Goal: Information Seeking & Learning: Learn about a topic

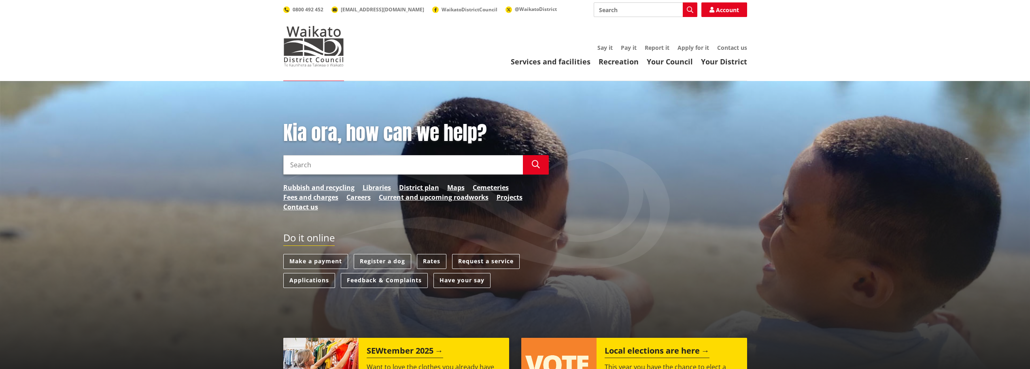
click at [320, 162] on input "Search" at bounding box center [403, 164] width 240 height 19
type input "connect trickle feed water"
click at [531, 163] on button "Search" at bounding box center [536, 164] width 26 height 19
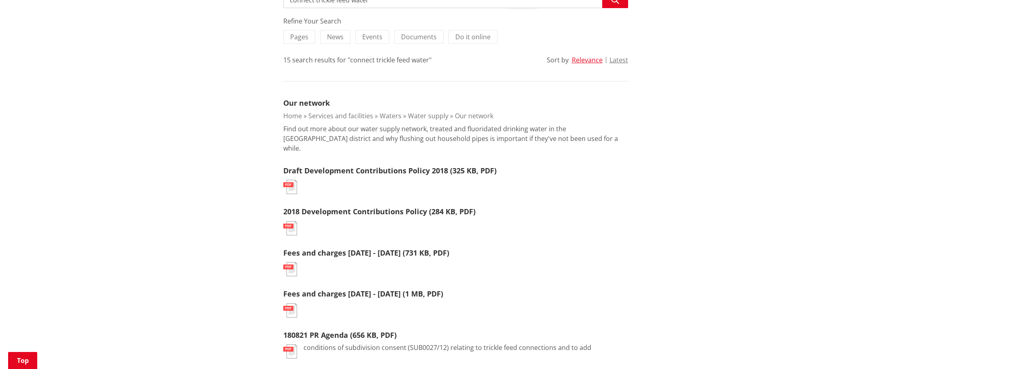
scroll to position [202, 0]
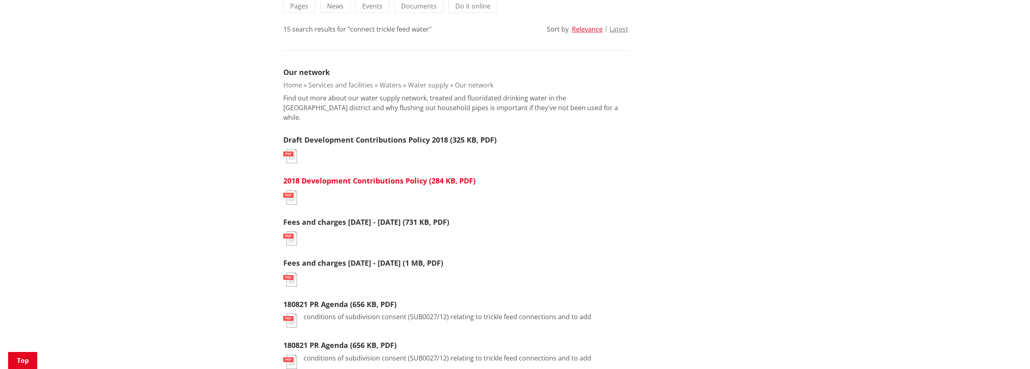
click at [347, 176] on link "2018 Development Contributions Policy (284 KB, PDF)" at bounding box center [379, 181] width 192 height 10
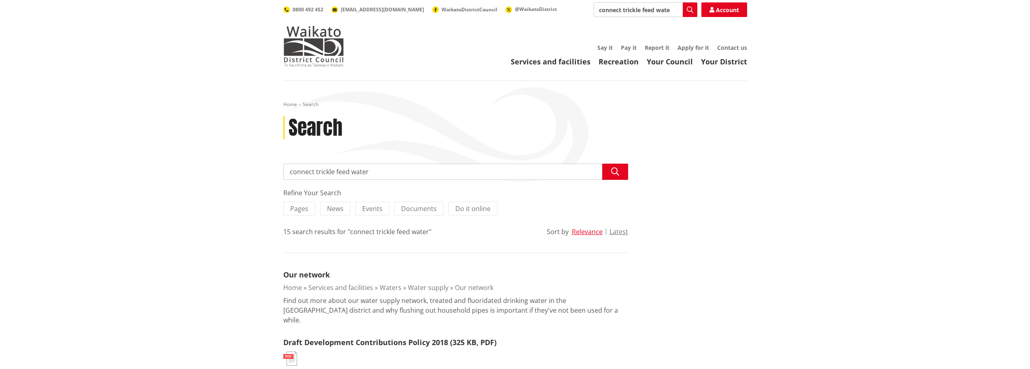
drag, startPoint x: 347, startPoint y: 170, endPoint x: 315, endPoint y: 169, distance: 32.4
click at [315, 169] on input "connect trickle feed water" at bounding box center [455, 172] width 345 height 16
click at [353, 168] on input "connect water" at bounding box center [455, 172] width 345 height 16
type input "connect water"
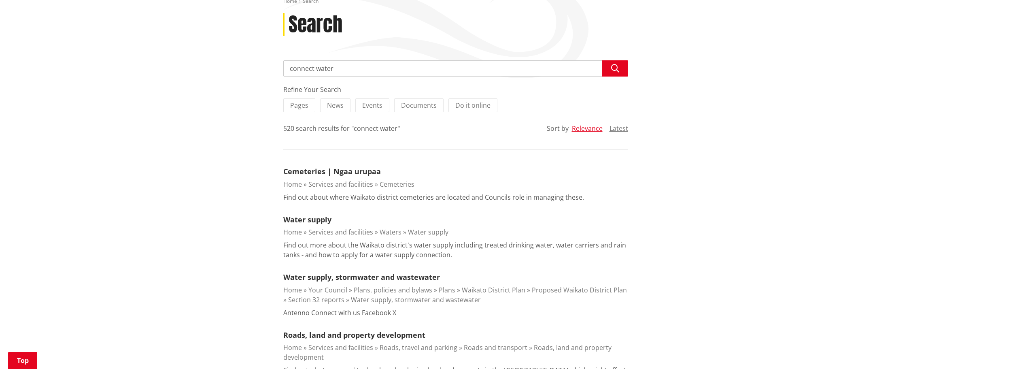
scroll to position [121, 0]
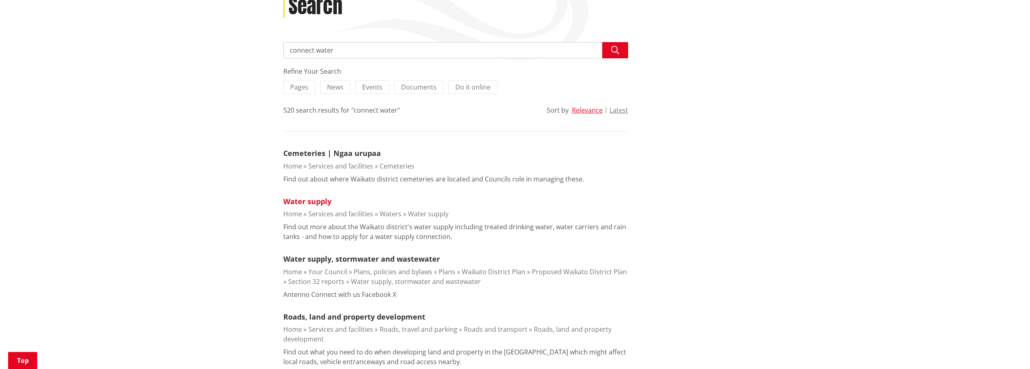
click at [303, 200] on link "Water supply" at bounding box center [307, 201] width 48 height 10
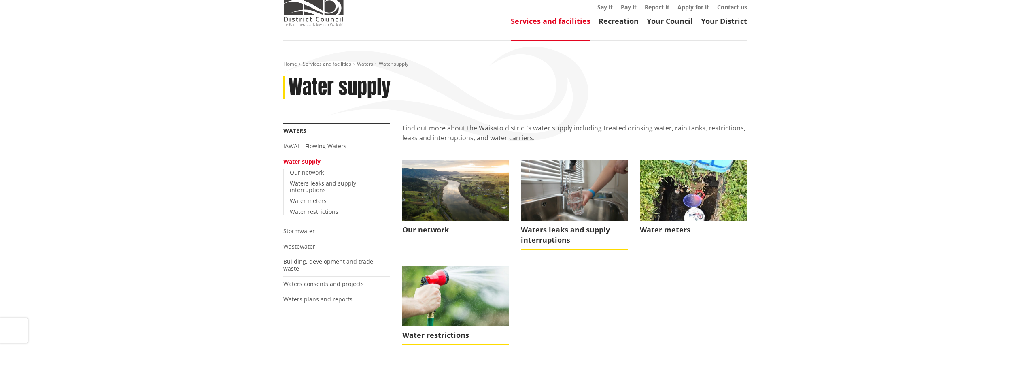
scroll to position [81, 0]
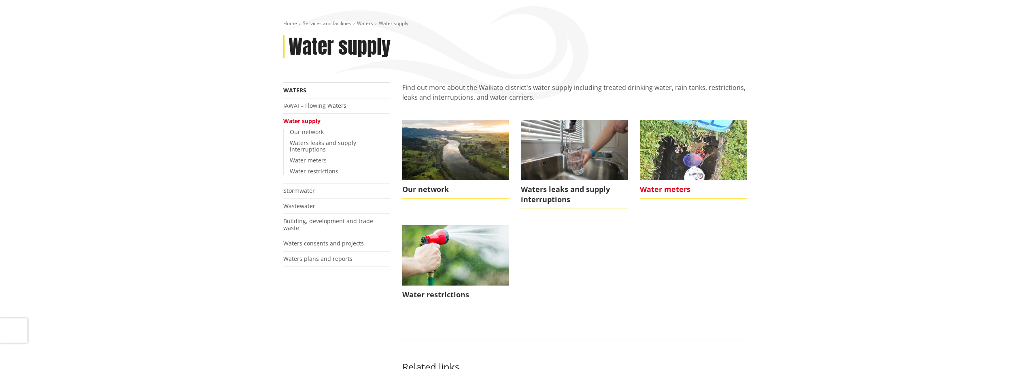
click at [679, 188] on span "Water meters" at bounding box center [693, 189] width 107 height 19
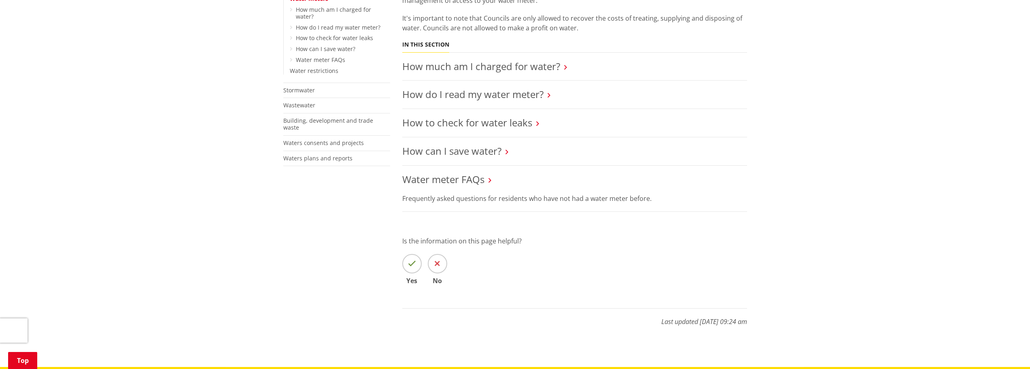
scroll to position [243, 0]
click at [465, 181] on link "Water meter FAQs" at bounding box center [443, 178] width 82 height 13
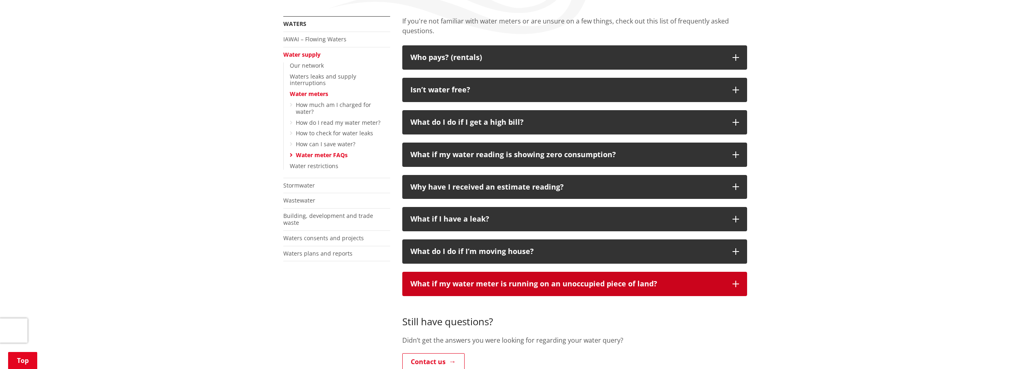
scroll to position [162, 0]
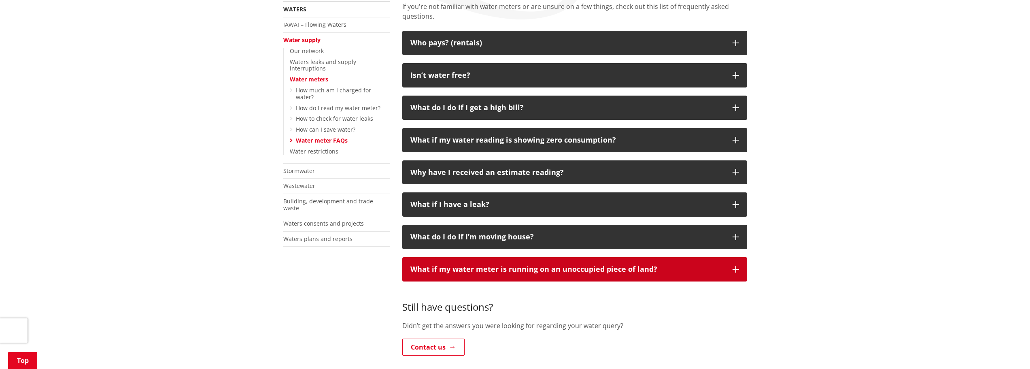
click at [735, 268] on icon "button" at bounding box center [736, 269] width 6 height 6
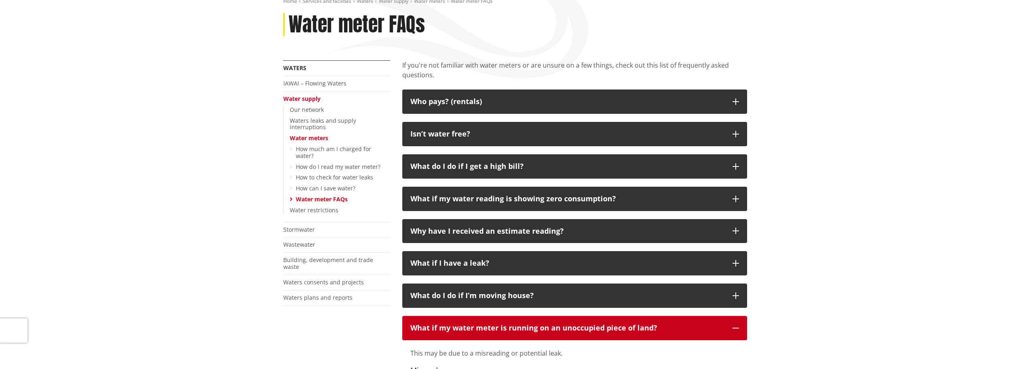
scroll to position [121, 0]
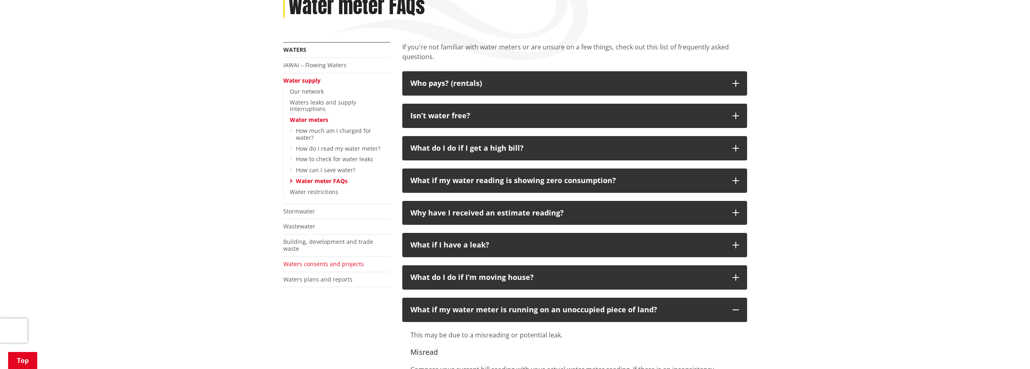
click at [330, 260] on link "Waters consents and projects" at bounding box center [323, 264] width 81 height 8
